Goal: Information Seeking & Learning: Learn about a topic

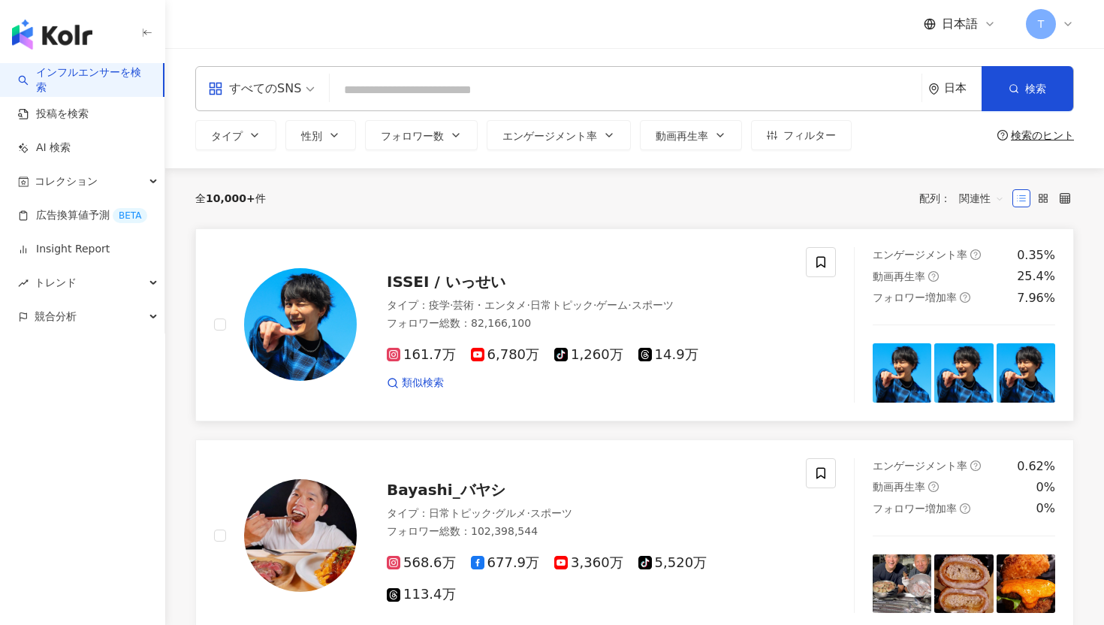
click at [450, 291] on div "ISSEI / いっせい" at bounding box center [587, 281] width 401 height 21
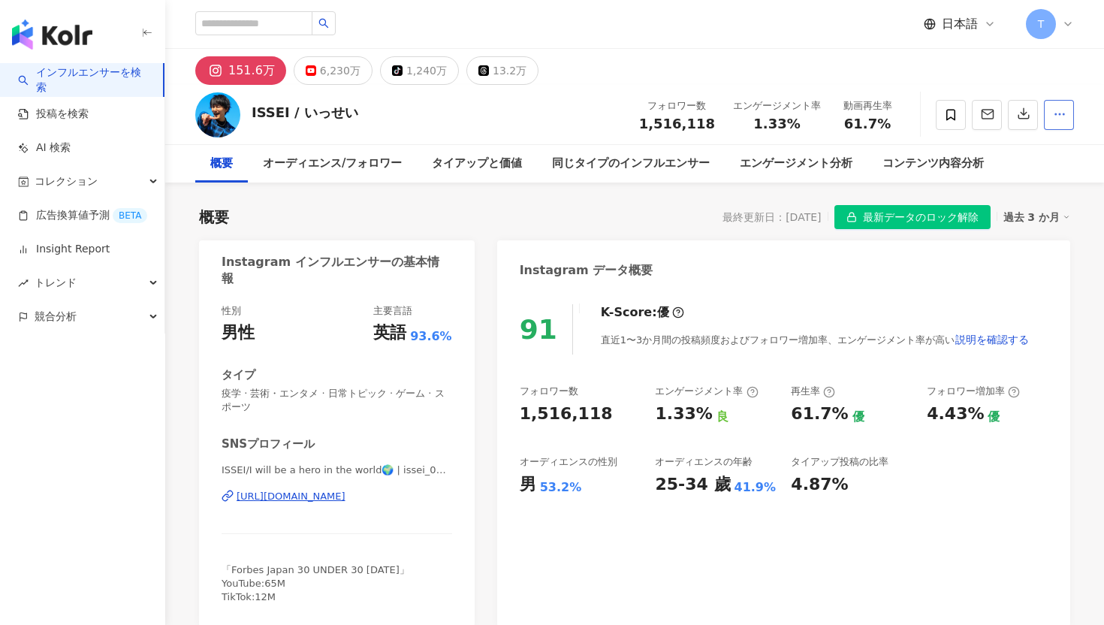
click at [1058, 114] on icon "button" at bounding box center [1060, 114] width 14 height 14
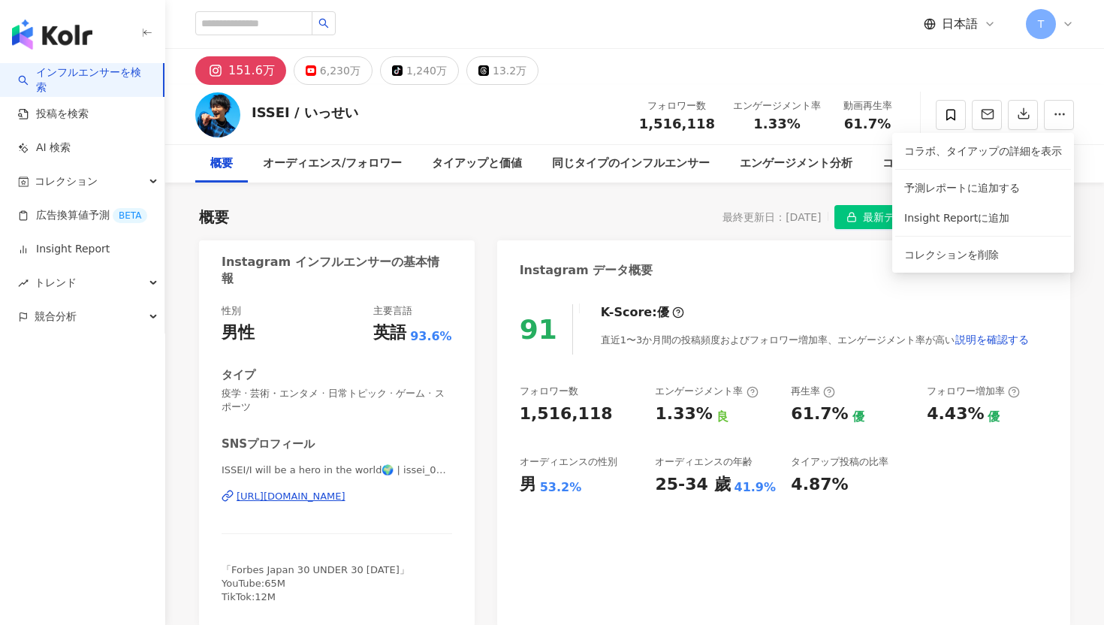
click at [1062, 81] on div "151.6万 6,230万 tiktok-icon 1,240万 13.2万" at bounding box center [634, 67] width 938 height 36
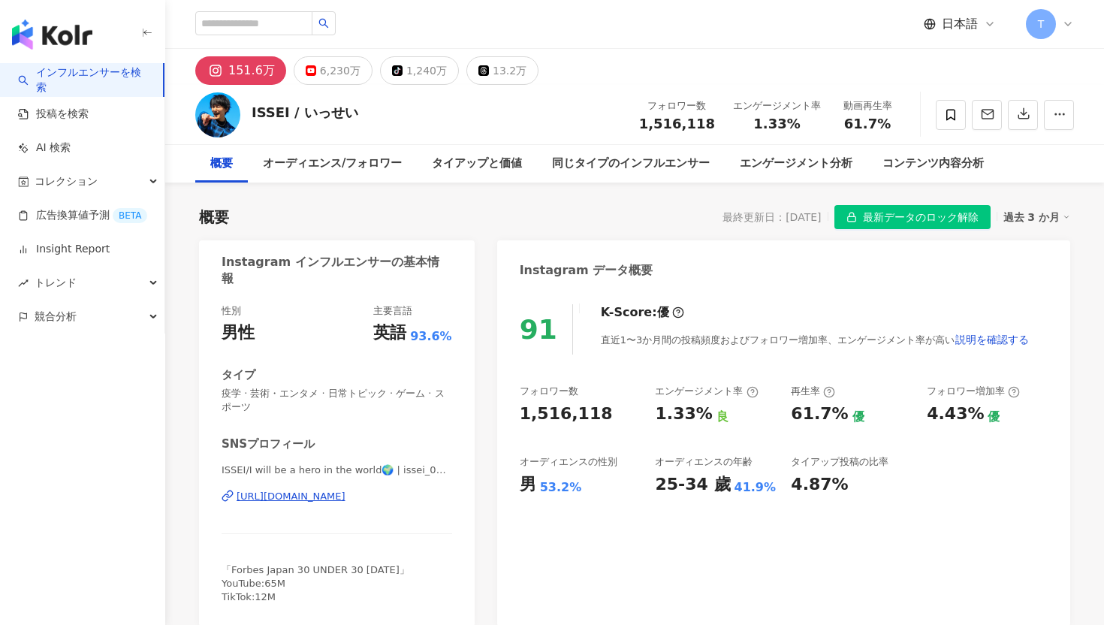
click at [1083, 119] on div "ISSEI / いっせい フォロワー数 1,516,118 エンゲージメント率 1.33% 動画再生率 61.7%" at bounding box center [634, 114] width 938 height 59
click at [1027, 85] on div "ISSEI / いっせい フォロワー数 1,516,118 エンゲージメント率 1.33% 動画再生率 61.7%" at bounding box center [634, 114] width 938 height 59
click at [1020, 116] on icon "button" at bounding box center [1023, 114] width 14 height 14
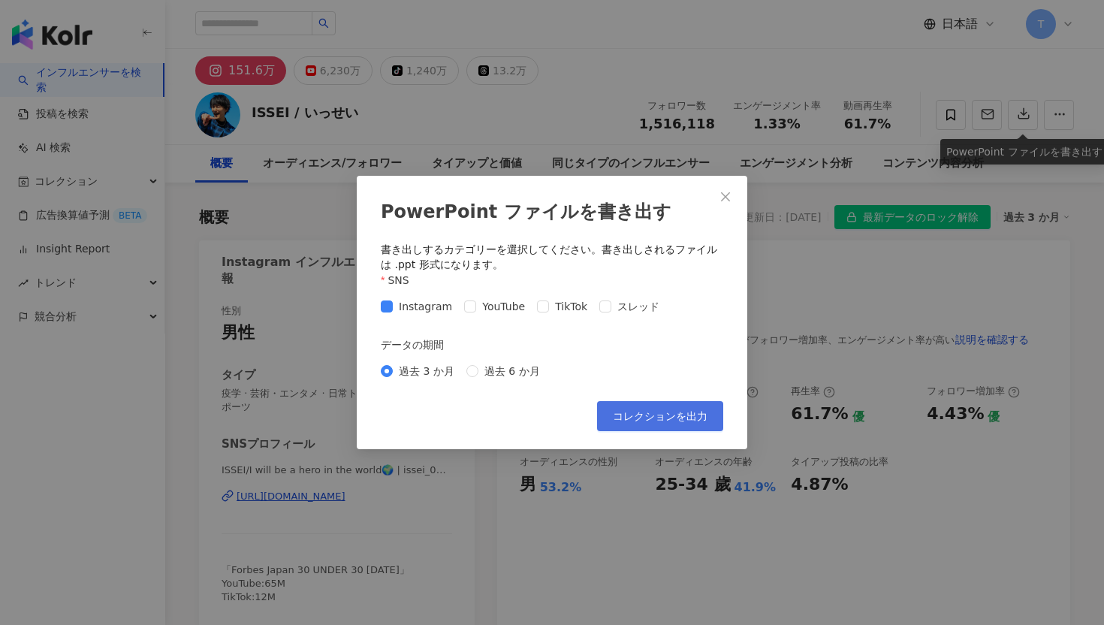
click at [635, 424] on button "コレクションを出力" at bounding box center [660, 416] width 126 height 30
click at [726, 194] on icon "close" at bounding box center [725, 197] width 12 height 12
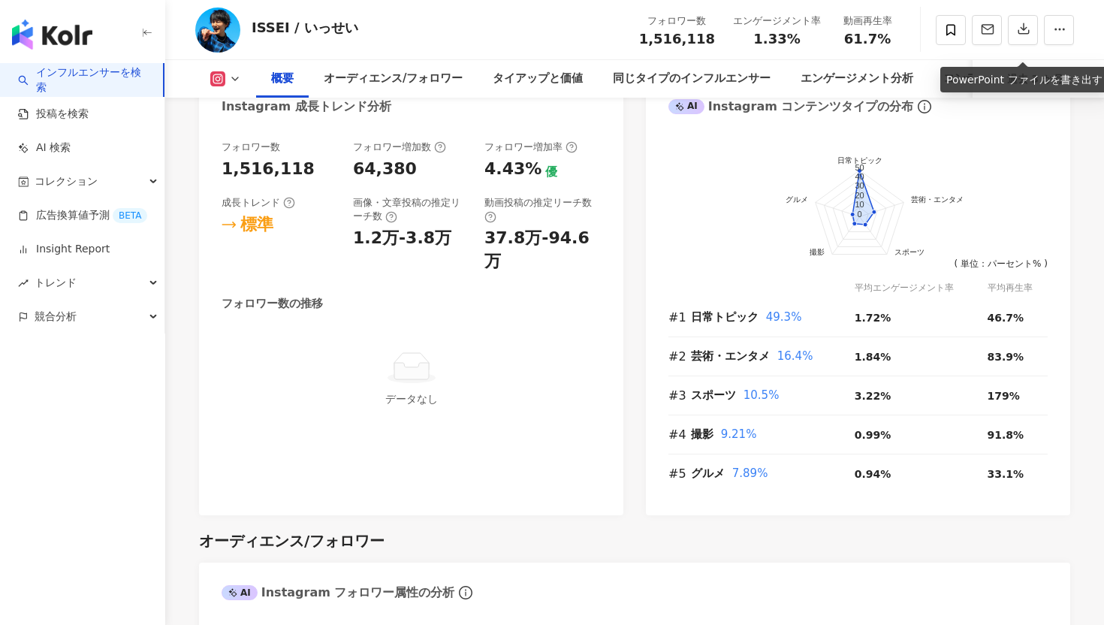
scroll to position [884, 0]
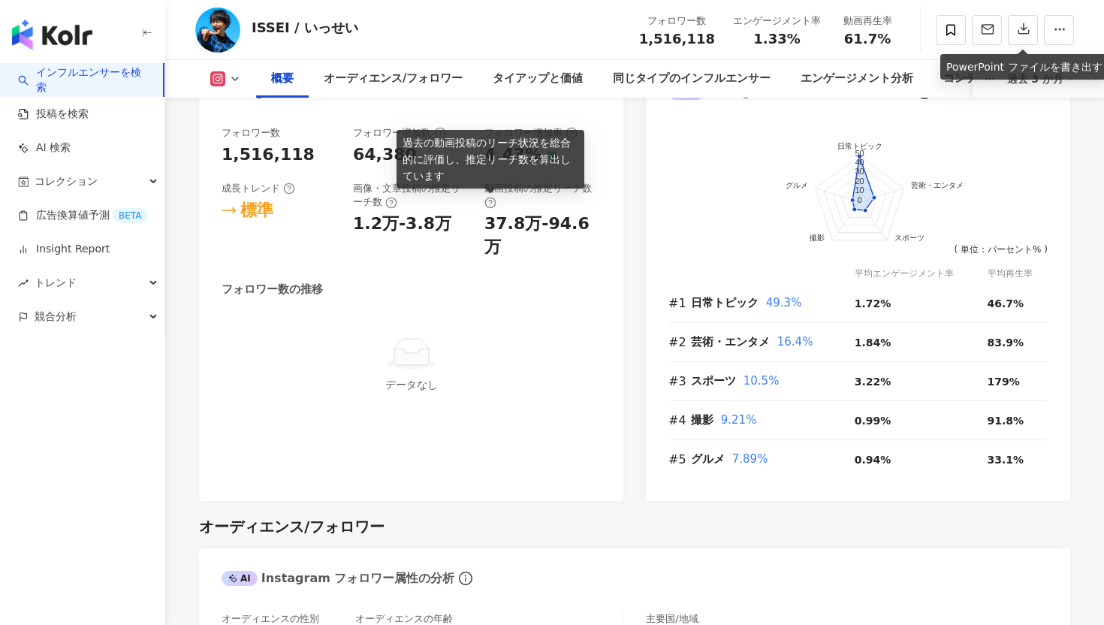
click at [524, 282] on div "フォロワー数の推移" at bounding box center [410, 290] width 379 height 16
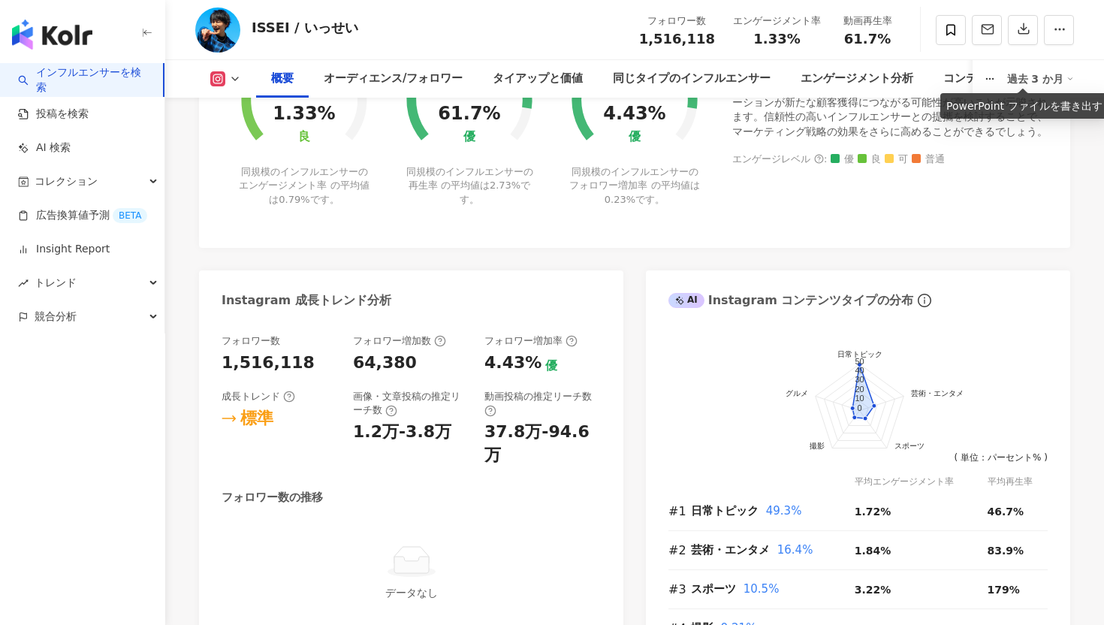
scroll to position [658, 0]
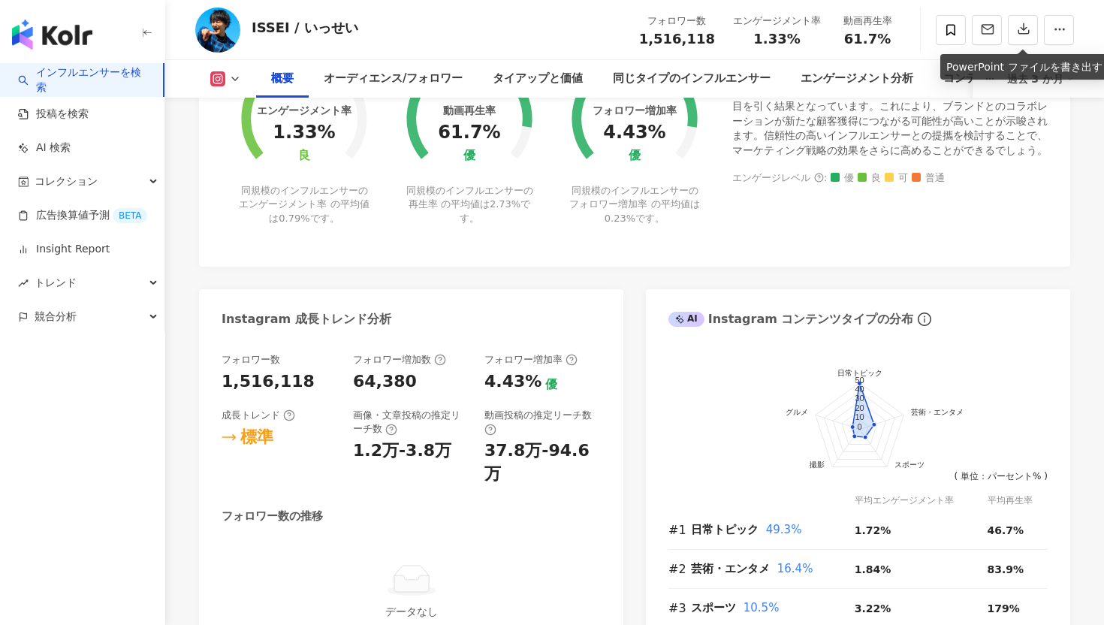
click at [587, 468] on div "フォロワー数 1,516,118 フォロワー増加数 64,380 フォロワー増加率 4.43% 優 成長トレンド 標準 画像・文章投稿の推定リーチ数 1.2万…" at bounding box center [410, 498] width 379 height 291
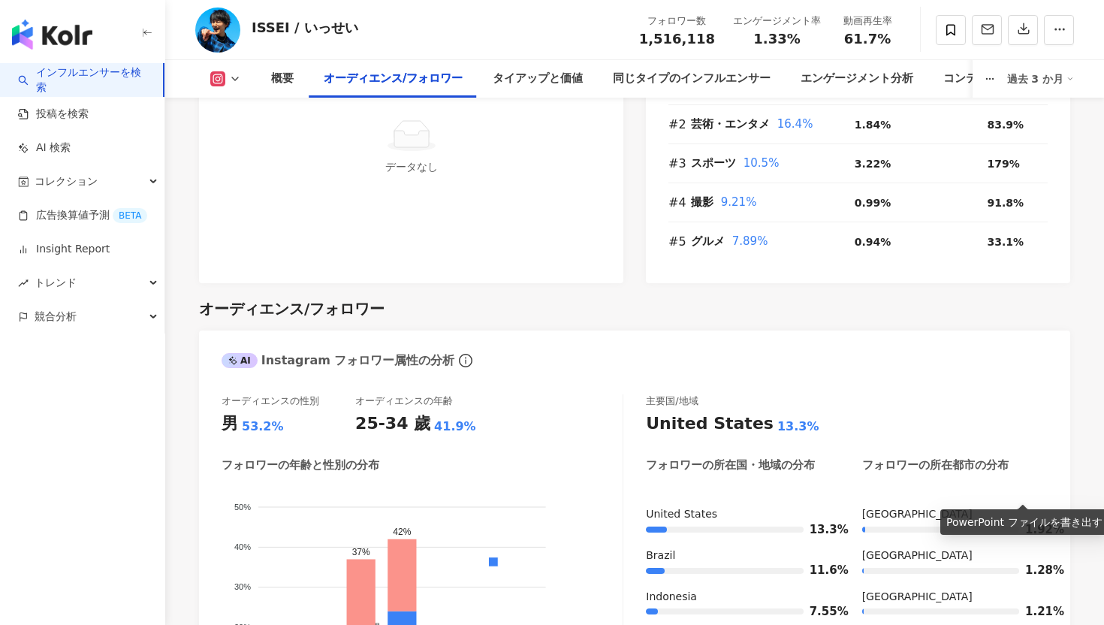
scroll to position [1557, 0]
